Goal: Information Seeking & Learning: Learn about a topic

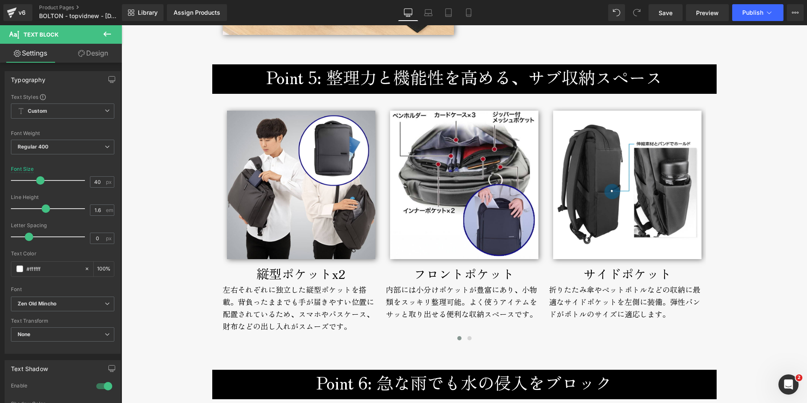
scroll to position [2506, 0]
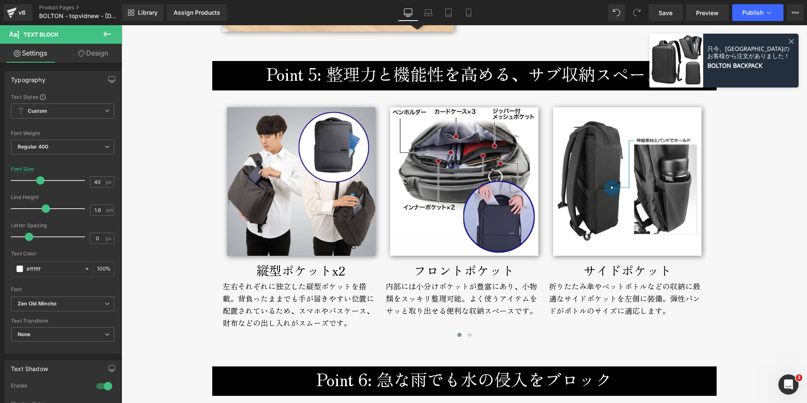
click at [296, 77] on h3 "Point 5: 整理力と機能性を高める、サブ収納スペース" at bounding box center [465, 73] width 492 height 25
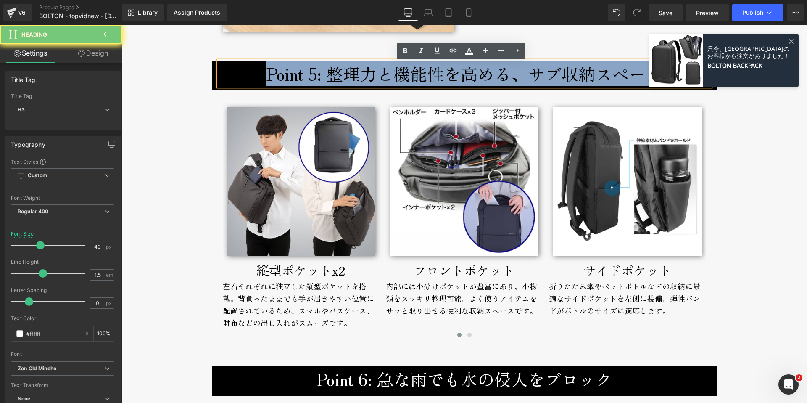
copy h3 "Point 5: 整理力と機能性を高める、サブ収納スペース"
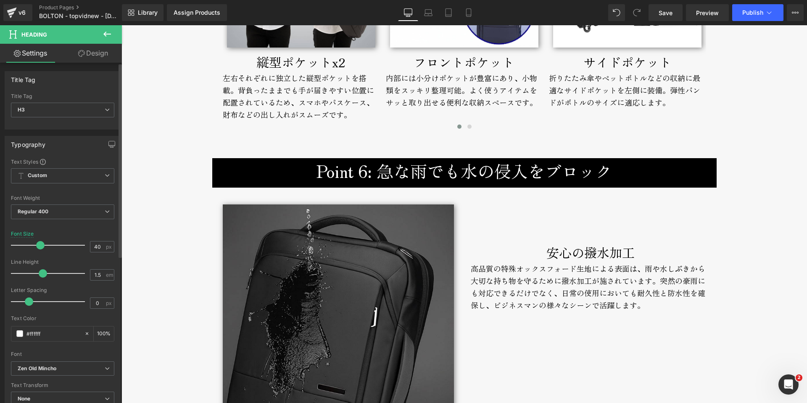
scroll to position [2715, 0]
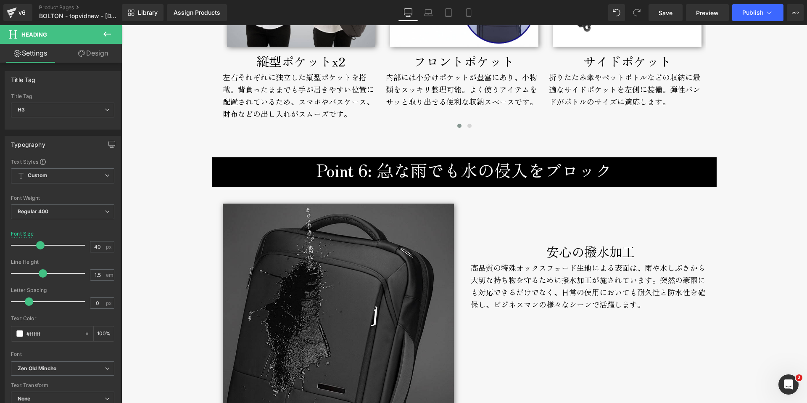
click at [308, 172] on h3 "Point 6: 急な雨でも水の侵入をブロック" at bounding box center [465, 169] width 492 height 25
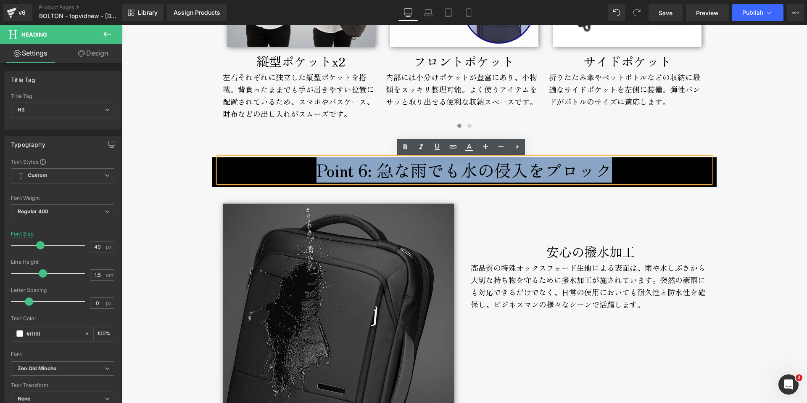
copy h3 "Point 6: 急な雨でも水の侵入をブロック"
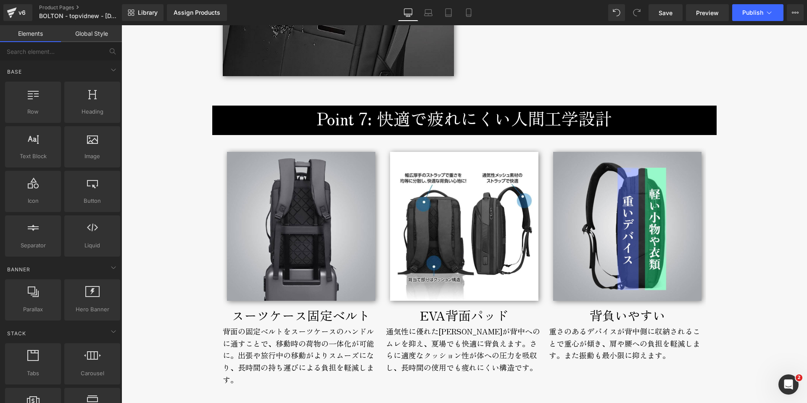
scroll to position [3087, 0]
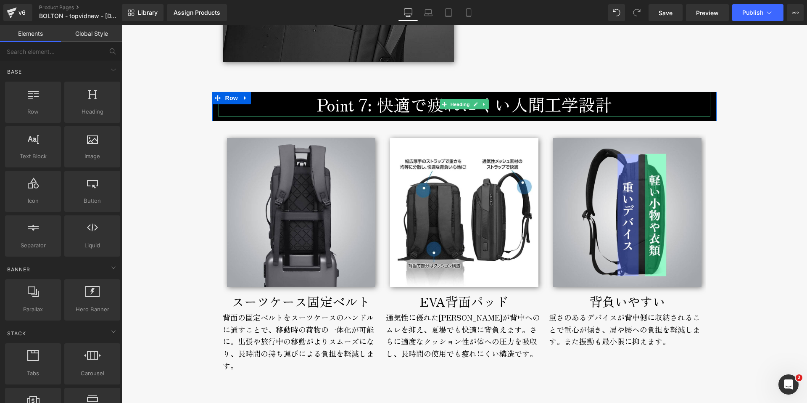
click at [317, 107] on h3 "Point 7: 快適で疲れにくい人間工学設計" at bounding box center [465, 104] width 492 height 25
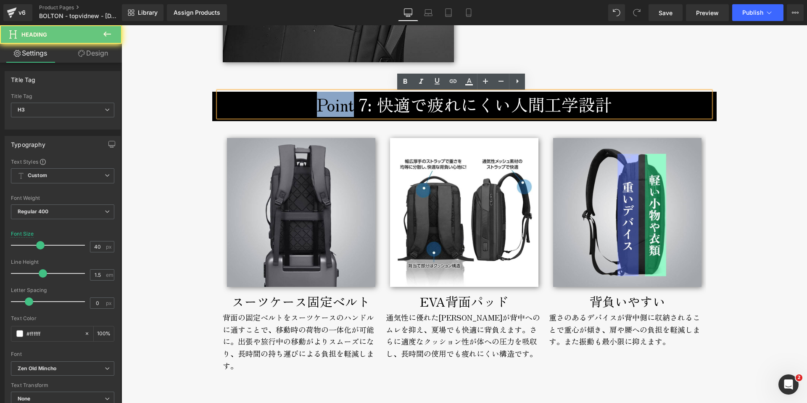
click at [317, 107] on h3 "Point 7: 快適で疲れにくい人間工学設計" at bounding box center [465, 104] width 492 height 25
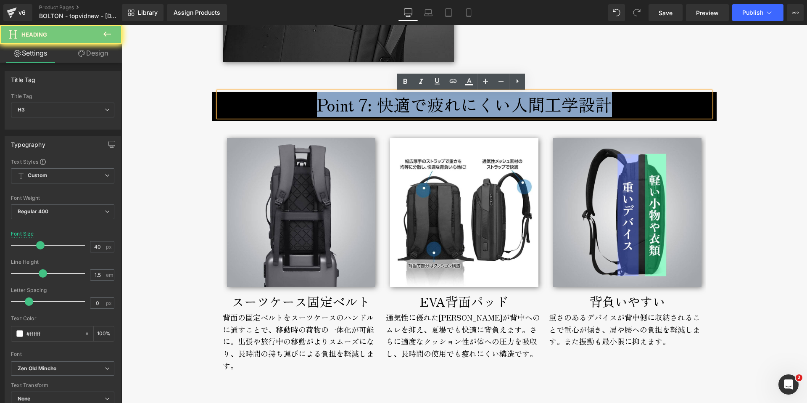
click at [317, 107] on h3 "Point 7: 快適で疲れにくい人間工学設計" at bounding box center [465, 104] width 492 height 25
copy h3 "Point 7: 快適で疲れにくい人間工学設計"
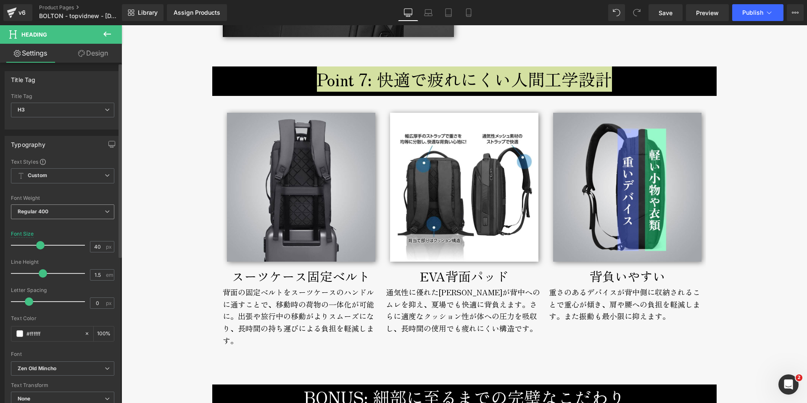
scroll to position [3147, 0]
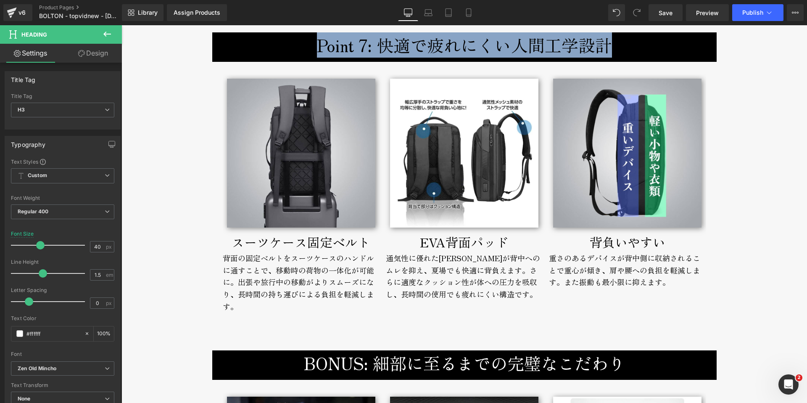
click at [243, 243] on div "スーツケース固定ベルト" at bounding box center [301, 242] width 157 height 20
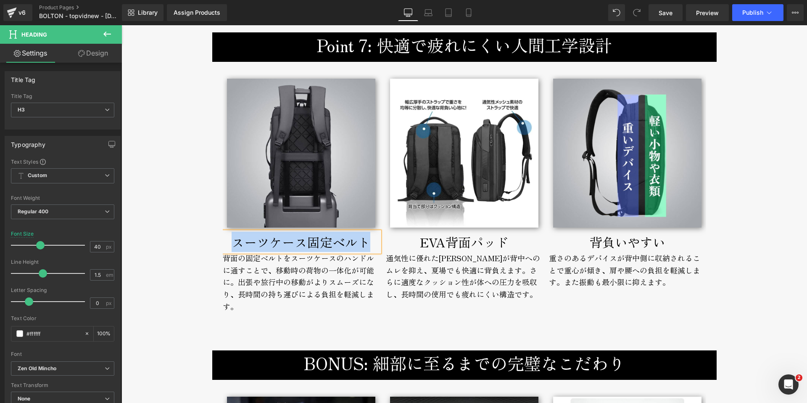
click at [243, 243] on div "スーツケース固定ベルト" at bounding box center [301, 242] width 157 height 20
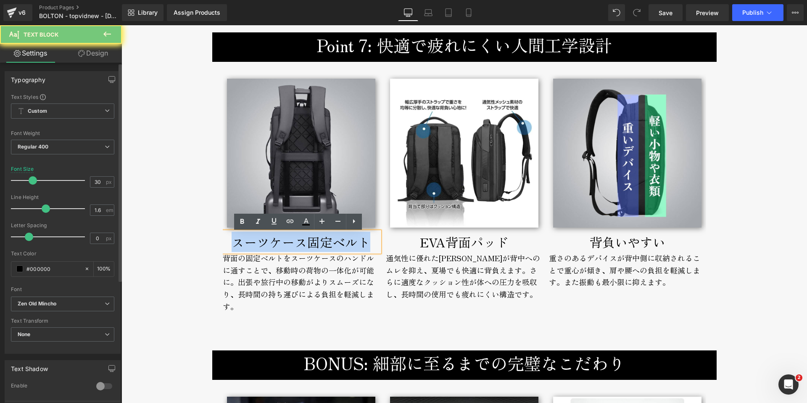
copy div "スーツケース固定ベルト"
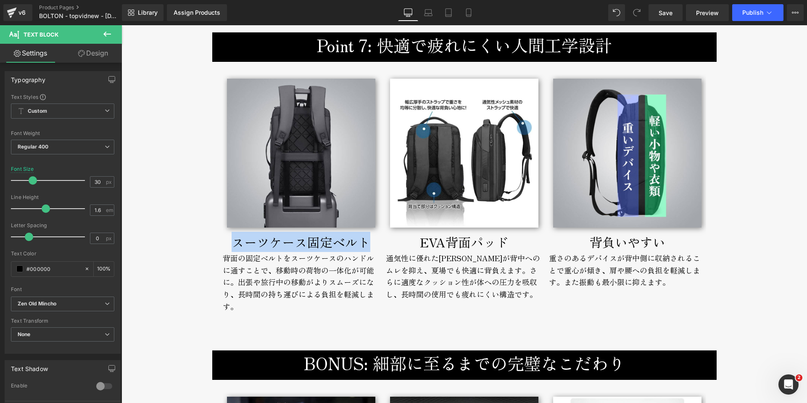
click at [414, 242] on p "EVA背面パッド" at bounding box center [464, 242] width 157 height 20
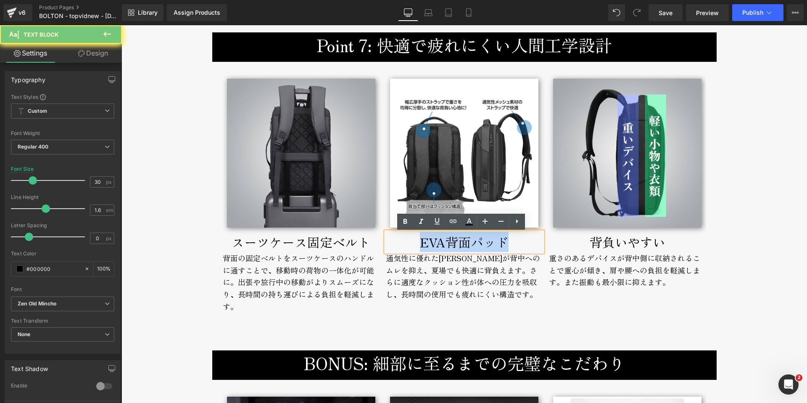
click at [414, 242] on p "EVA背面パッド" at bounding box center [464, 242] width 157 height 20
copy p "EVA背面パッド"
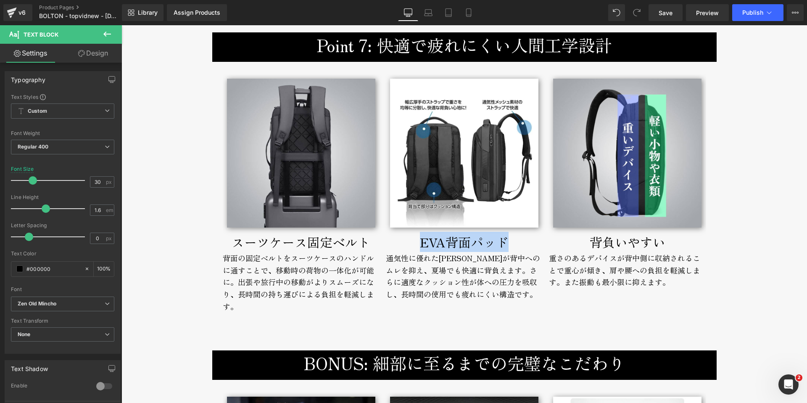
click at [580, 243] on div "背負いやすい" at bounding box center [627, 242] width 157 height 20
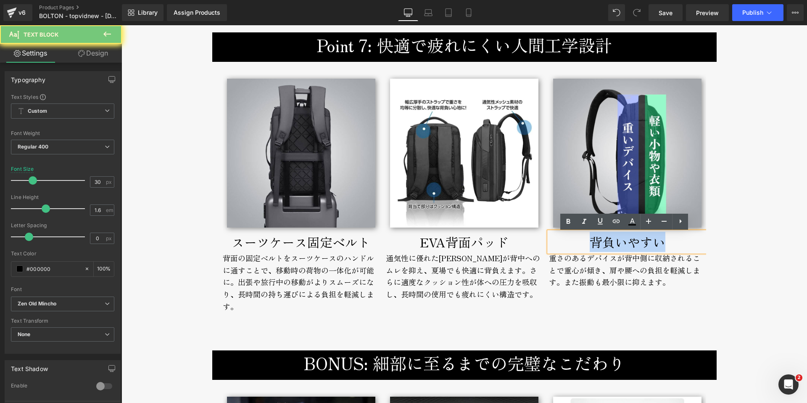
click at [580, 243] on div "背負いやすい" at bounding box center [627, 242] width 157 height 20
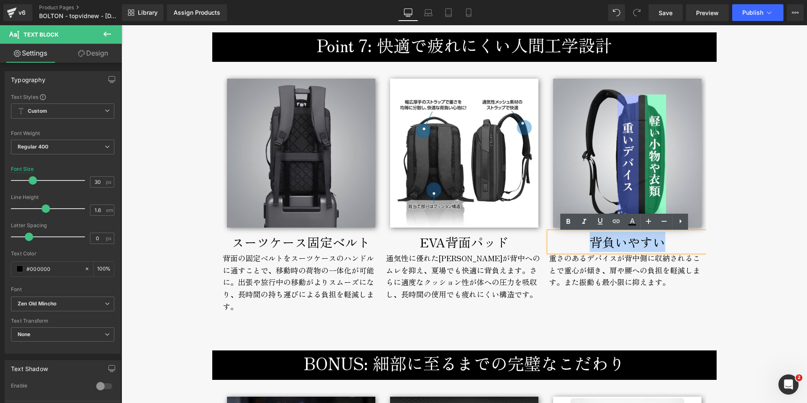
copy div "背負いやすい"
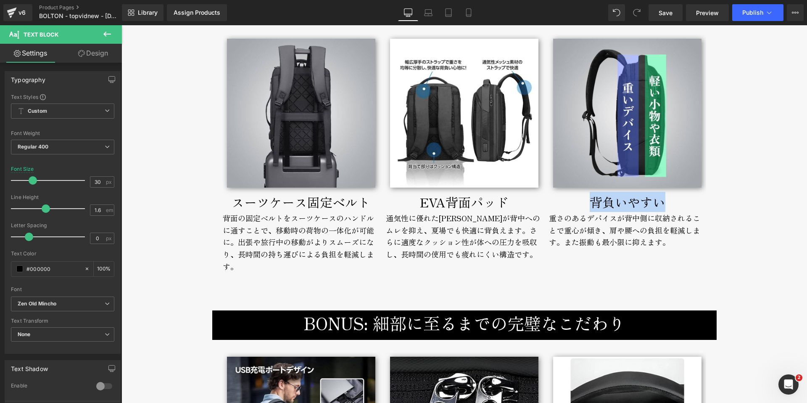
scroll to position [3344, 0]
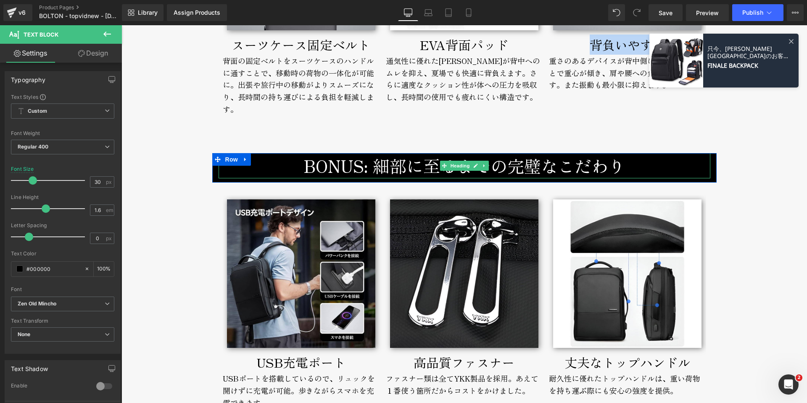
click at [359, 169] on h3 "BONUS: 細部に至るまでの完璧なこだわり" at bounding box center [465, 165] width 492 height 25
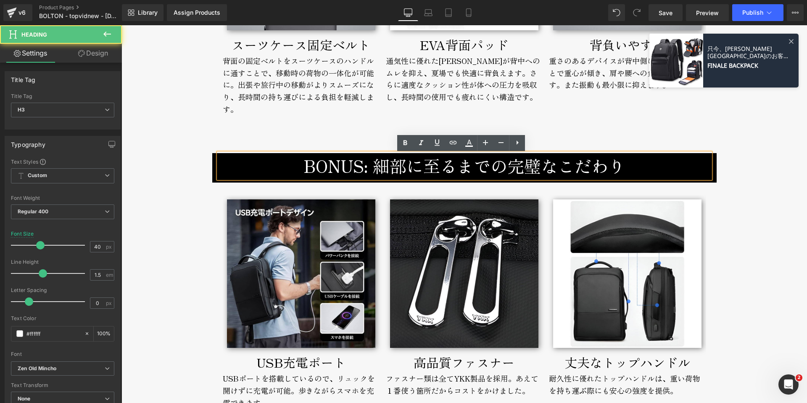
click at [356, 167] on h3 "BONUS: 細部に至るまでの完璧なこだわり" at bounding box center [465, 165] width 492 height 25
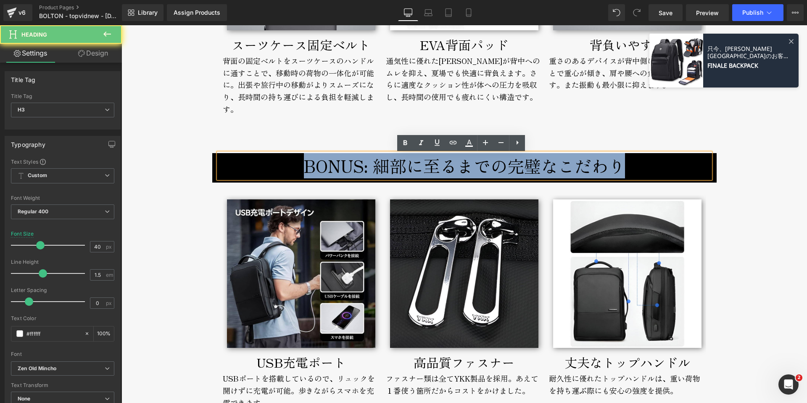
click at [356, 167] on h3 "BONUS: 細部に至るまでの完璧なこだわり" at bounding box center [465, 165] width 492 height 25
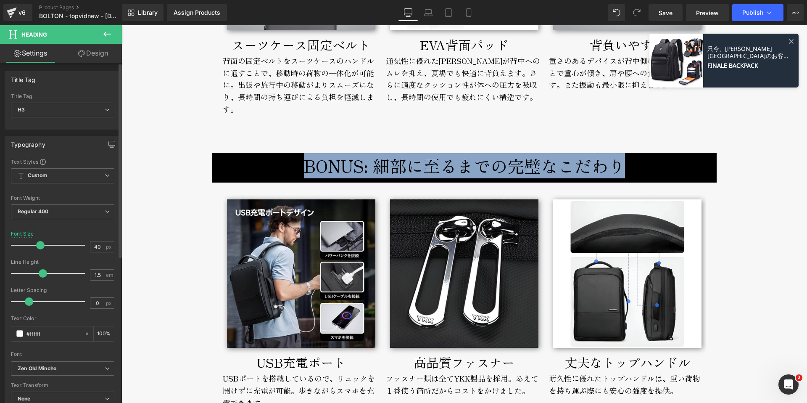
copy h3 "BONUS: 細部に至るまでの完璧なこだわり"
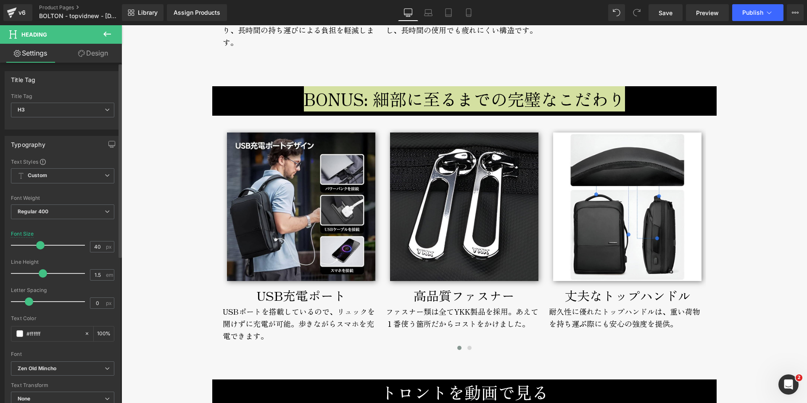
scroll to position [3481, 0]
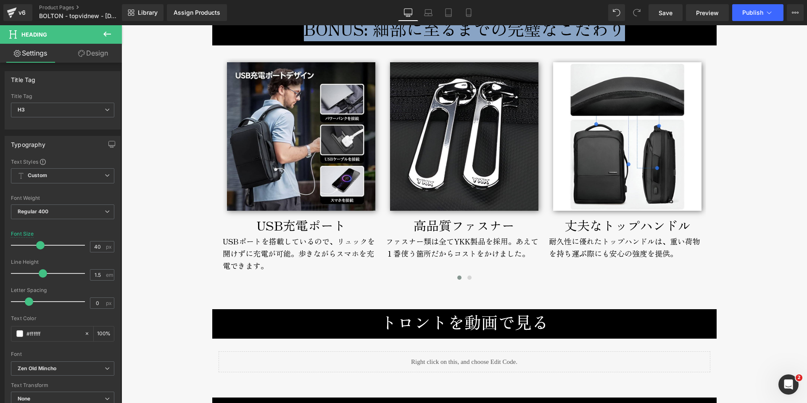
click at [259, 226] on div "USB充電ポート" at bounding box center [301, 225] width 157 height 20
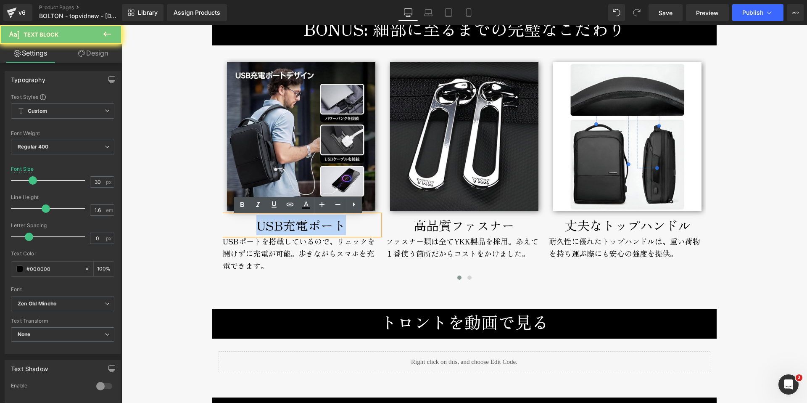
click at [259, 226] on div "USB充電ポート" at bounding box center [301, 225] width 157 height 20
copy div "USB充電ポート"
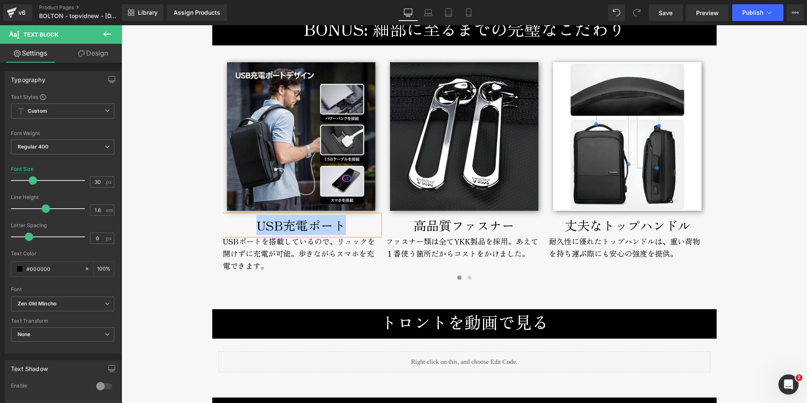
click at [416, 225] on p "高品質ファスナー" at bounding box center [464, 225] width 157 height 20
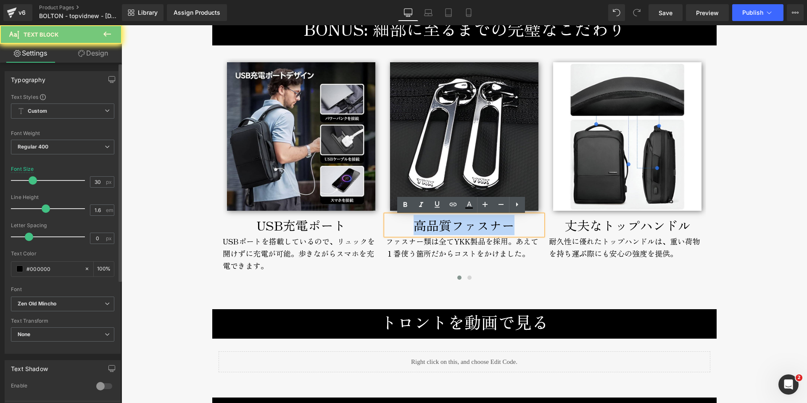
copy p "高品質ファスナー"
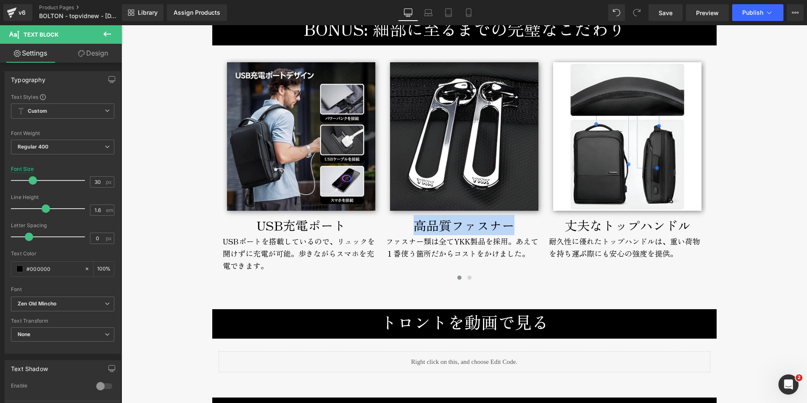
click at [571, 226] on div "丈夫なトップハンドル" at bounding box center [627, 225] width 157 height 20
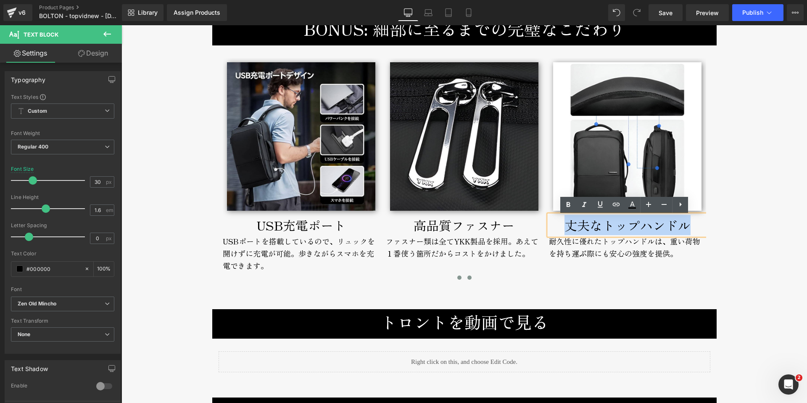
click at [468, 280] on button at bounding box center [470, 277] width 10 height 8
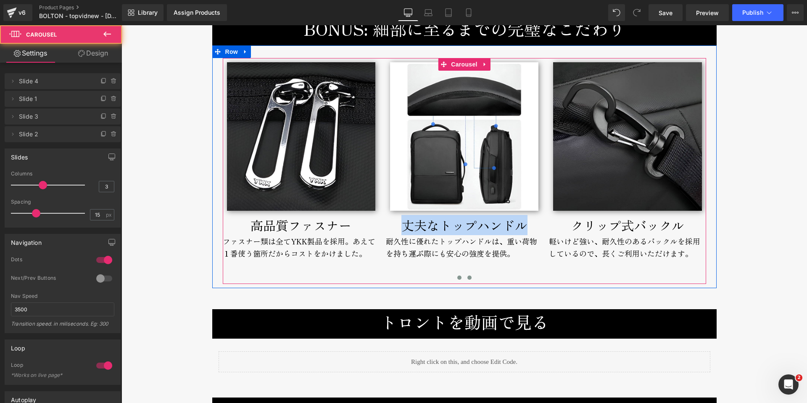
click at [459, 279] on button at bounding box center [460, 277] width 10 height 8
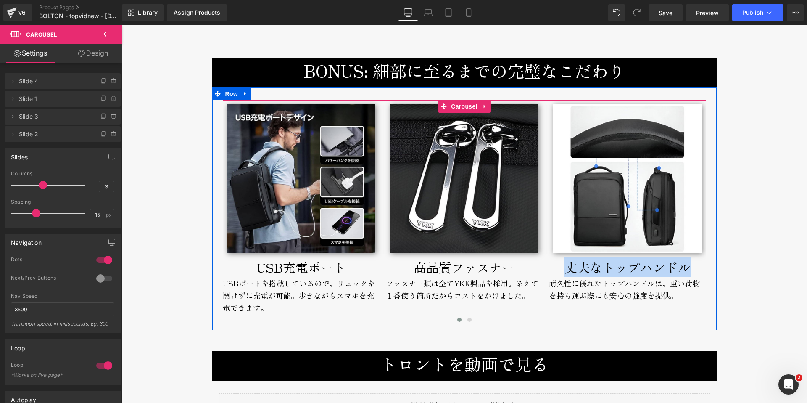
scroll to position [3437, 0]
